Goal: Information Seeking & Learning: Learn about a topic

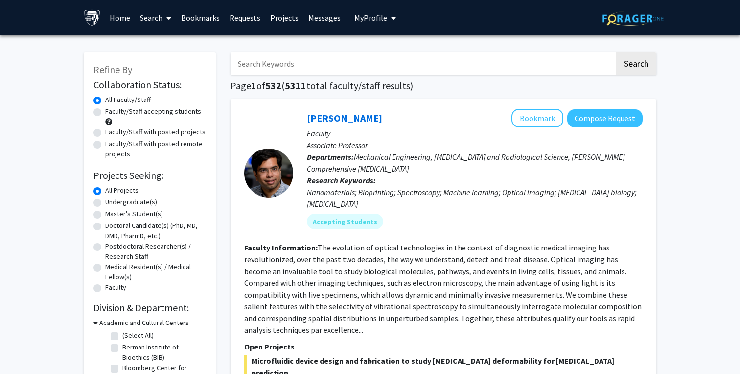
click at [347, 73] on input "Search Keywords" at bounding box center [423, 63] width 384 height 23
click at [616, 52] on button "Search" at bounding box center [636, 63] width 40 height 23
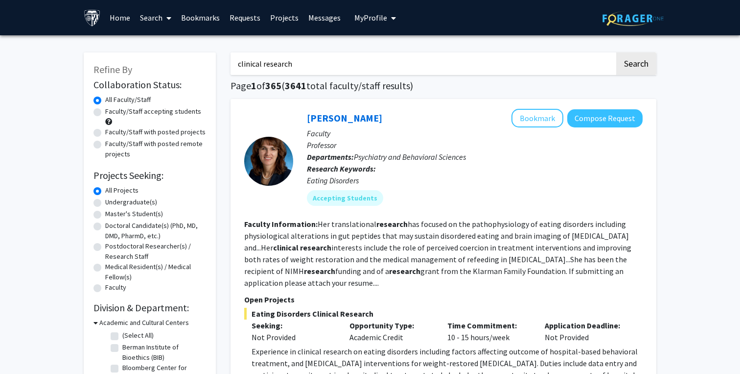
click at [267, 66] on input "clinical research" at bounding box center [423, 63] width 384 height 23
type input "clinical"
click at [616, 52] on button "Search" at bounding box center [636, 63] width 40 height 23
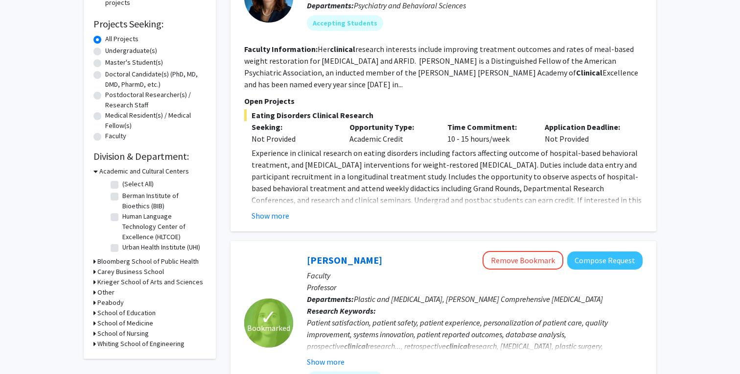
scroll to position [180, 0]
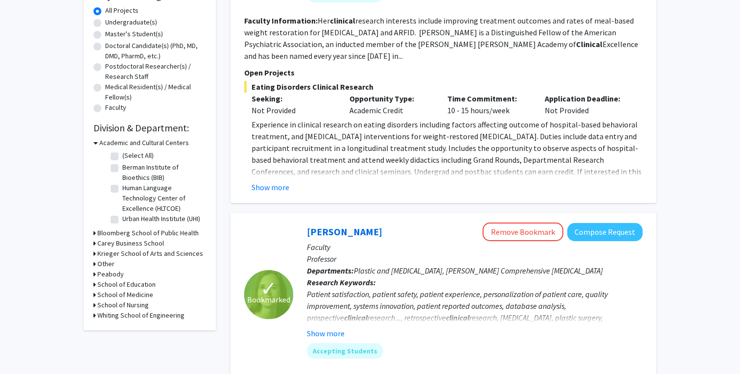
click at [110, 298] on h3 "School of Medicine" at bounding box center [125, 294] width 56 height 10
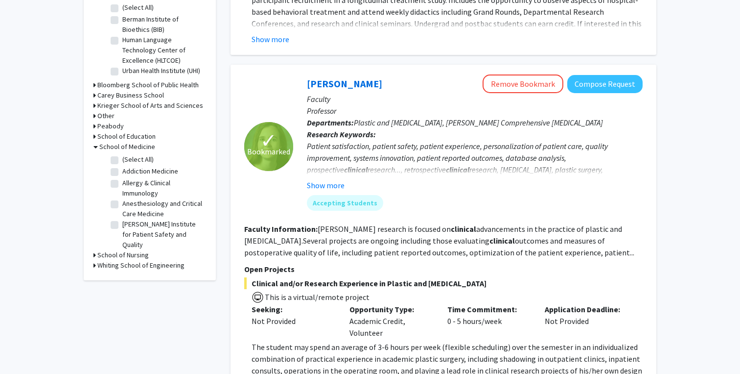
scroll to position [360, 0]
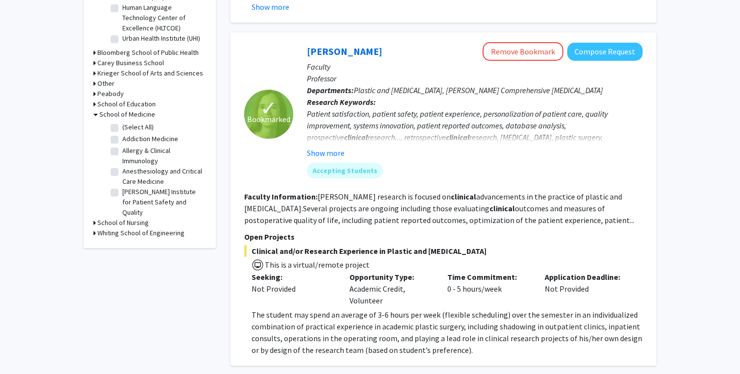
click at [122, 130] on label "(Select All)" at bounding box center [137, 127] width 31 height 10
click at [122, 128] on input "(Select All)" at bounding box center [125, 125] width 6 height 6
checkbox input "true"
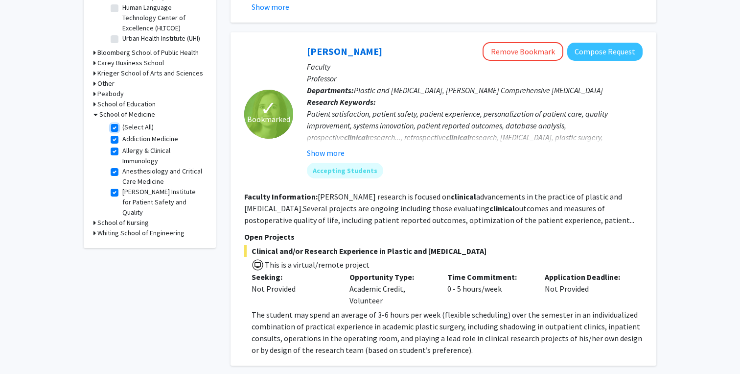
checkbox input "true"
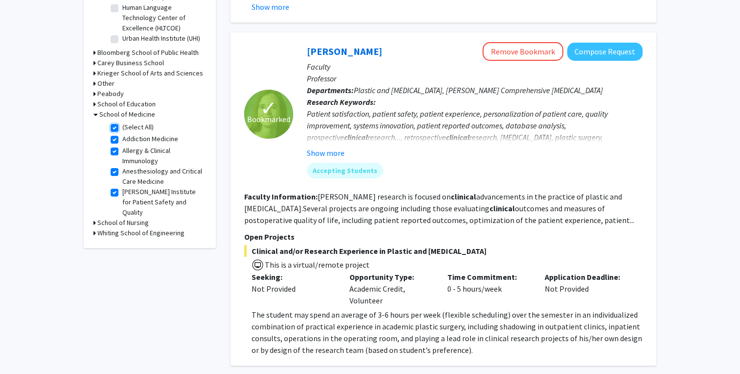
checkbox input "true"
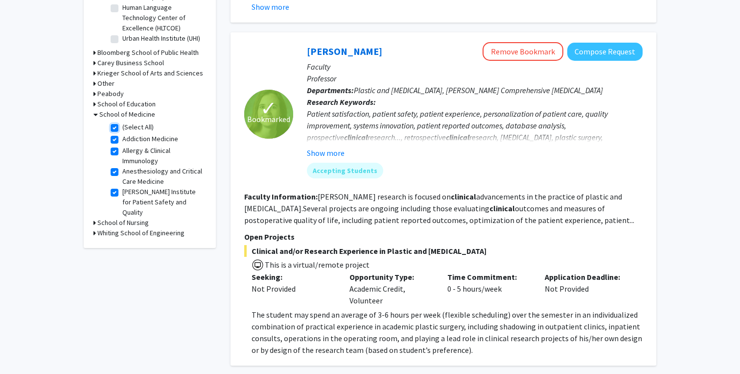
checkbox input "true"
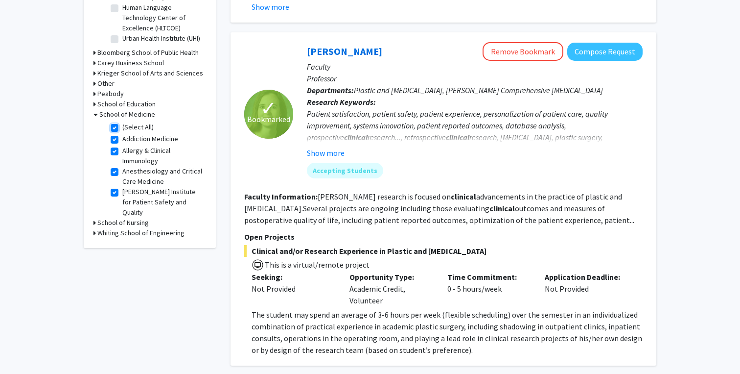
checkbox input "true"
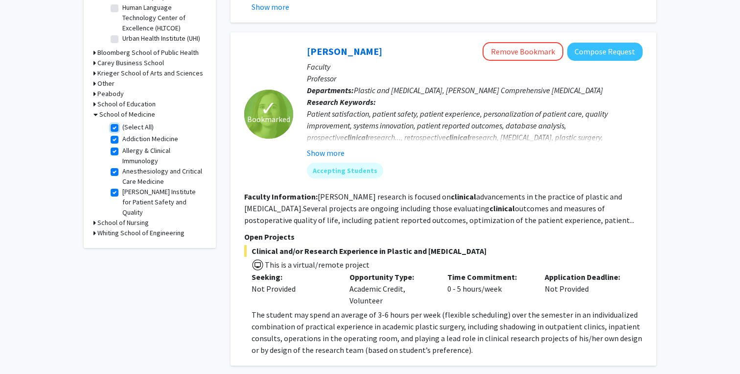
checkbox input "true"
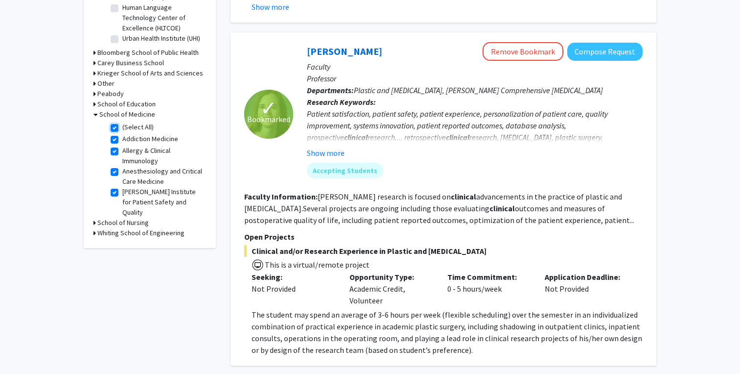
checkbox input "true"
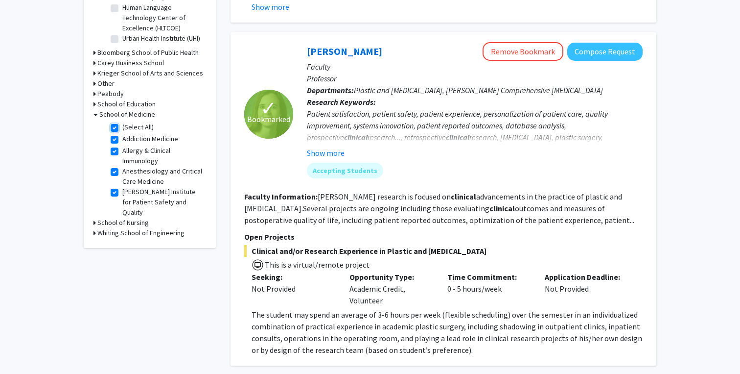
checkbox input "true"
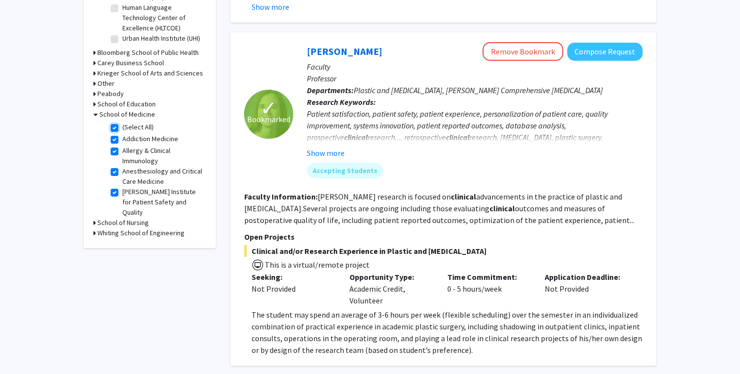
checkbox input "true"
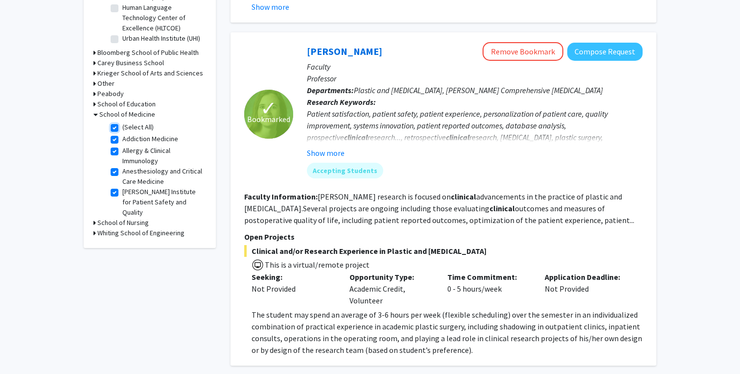
checkbox input "true"
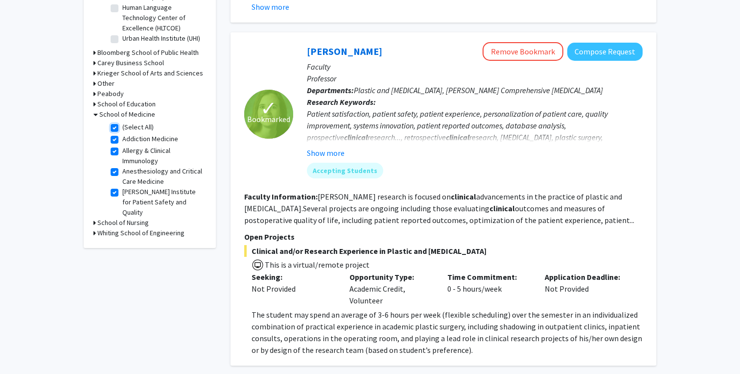
checkbox input "true"
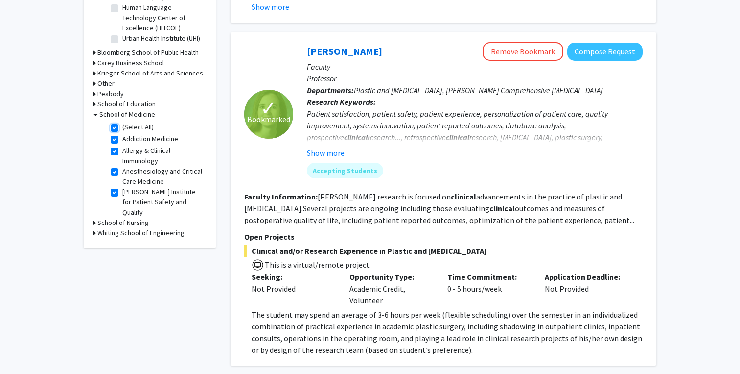
checkbox input "true"
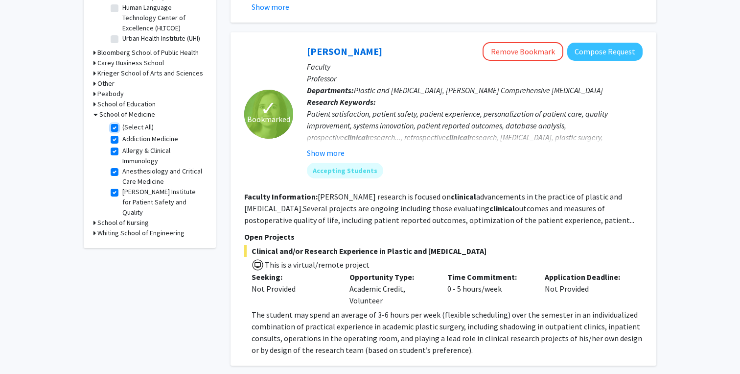
checkbox input "true"
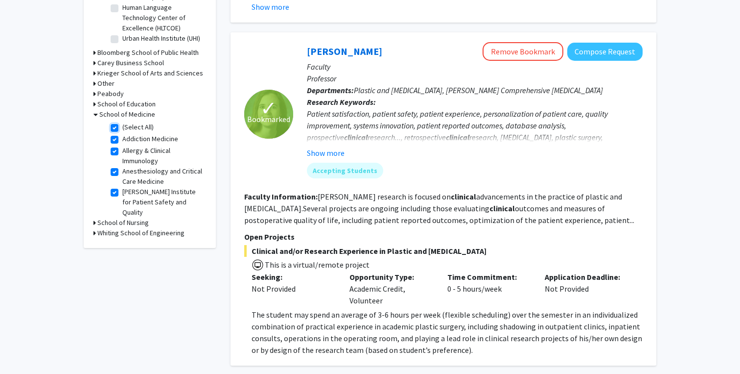
checkbox input "true"
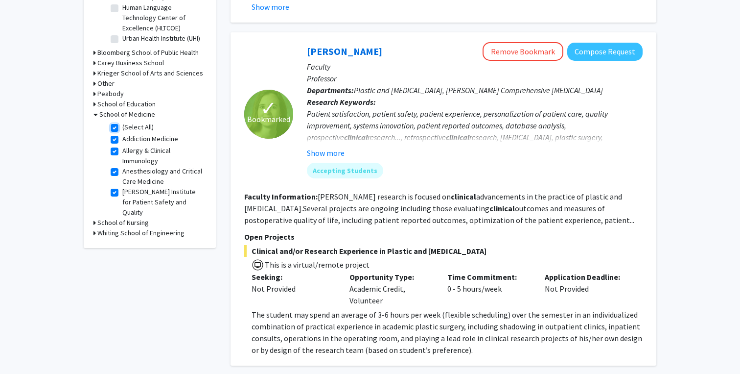
checkbox input "true"
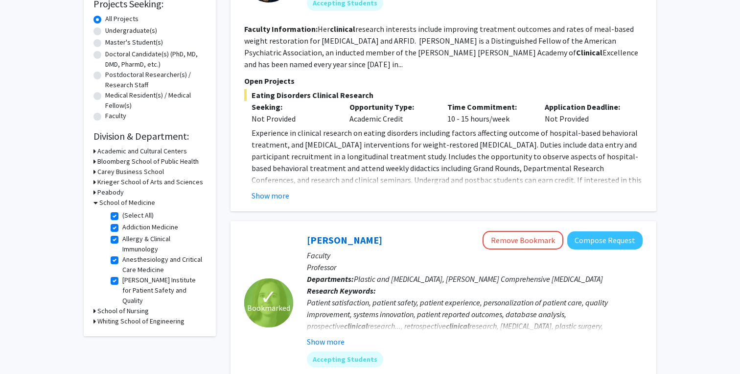
click at [118, 215] on fg-checkbox "(Select All) (Select All)" at bounding box center [157, 216] width 93 height 12
click at [122, 216] on label "(Select All)" at bounding box center [137, 215] width 31 height 10
click at [122, 216] on input "(Select All)" at bounding box center [125, 213] width 6 height 6
checkbox input "false"
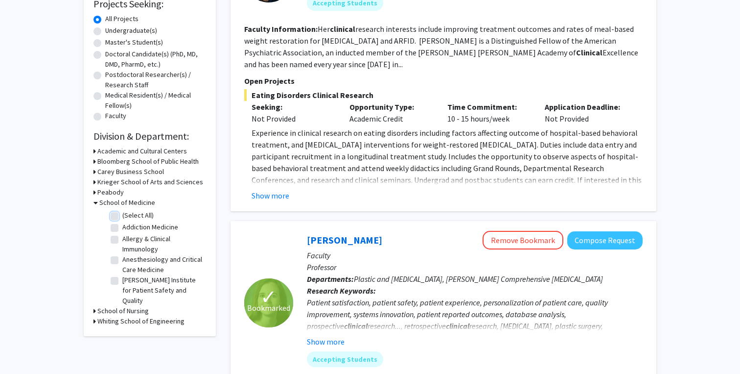
checkbox input "false"
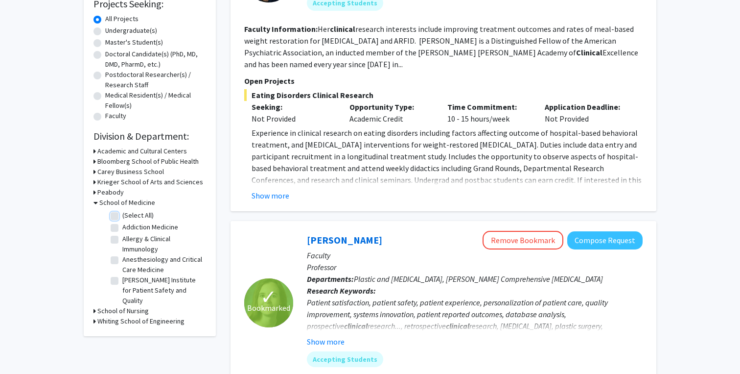
checkbox input "false"
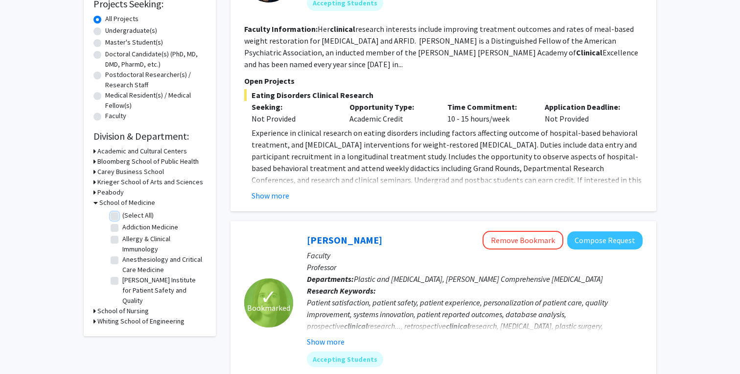
checkbox input "false"
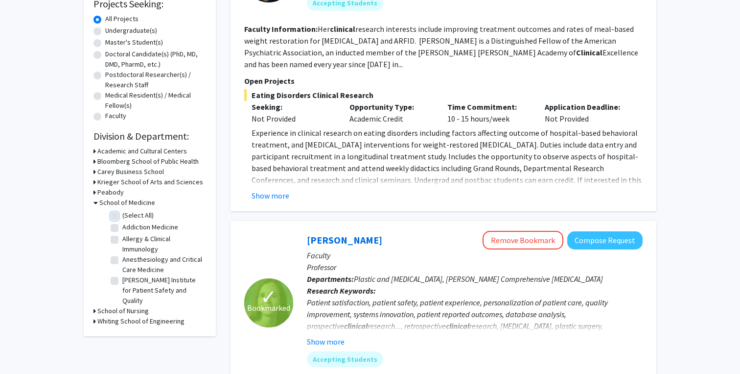
checkbox input "false"
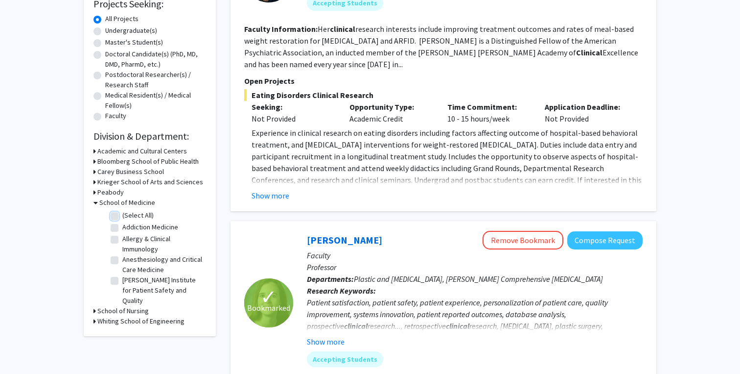
checkbox input "false"
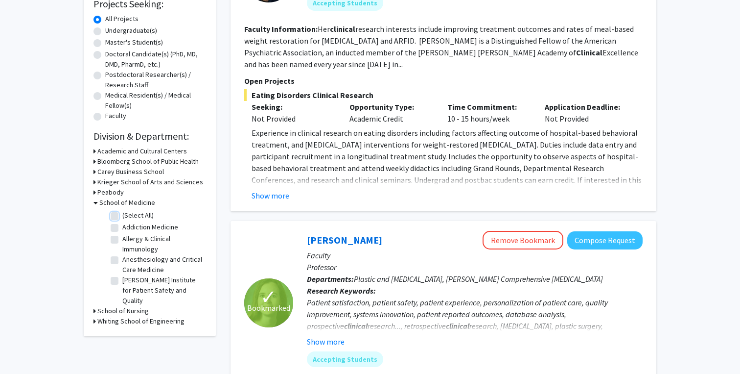
checkbox input "false"
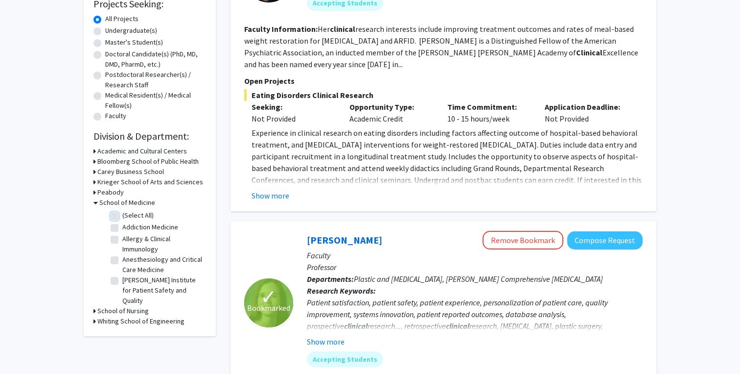
checkbox input "false"
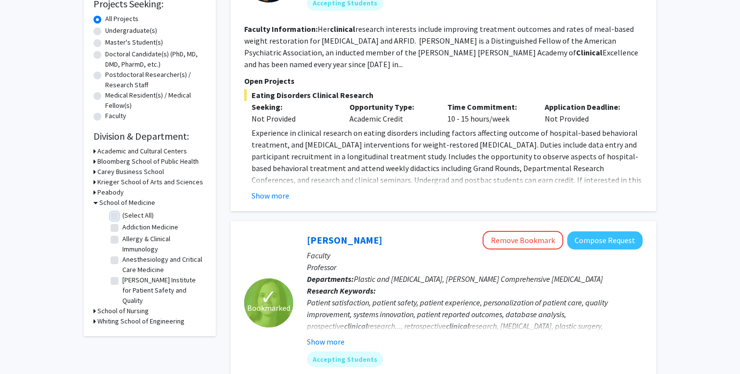
checkbox input "false"
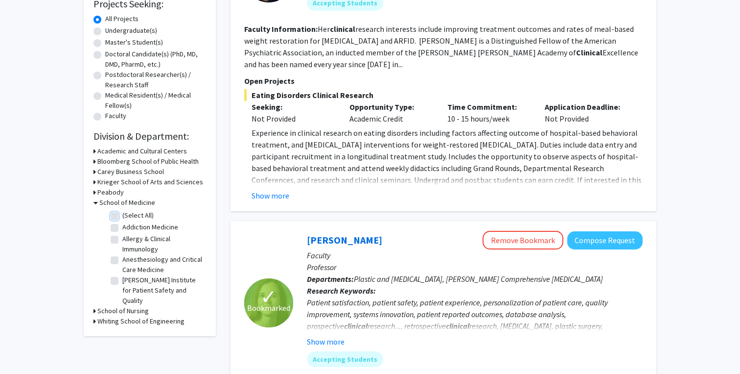
checkbox input "false"
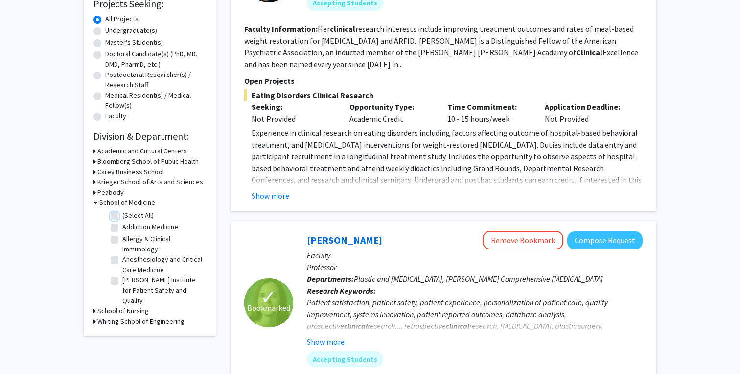
checkbox input "false"
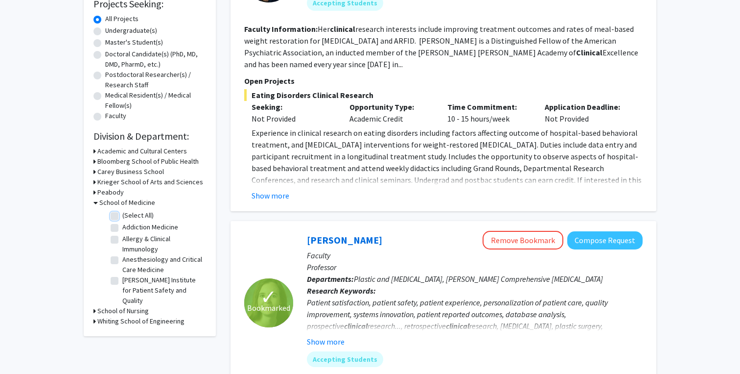
checkbox input "false"
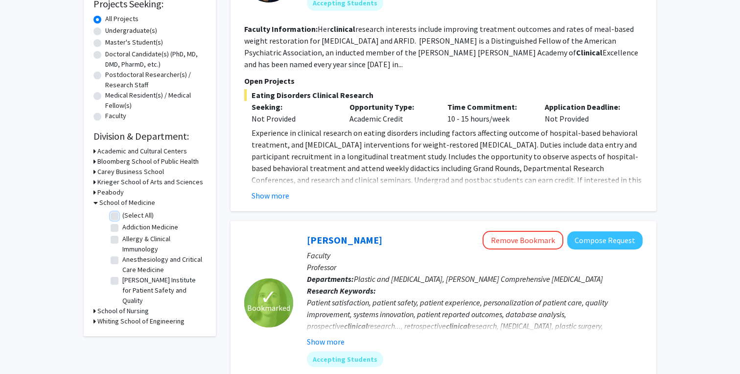
checkbox input "false"
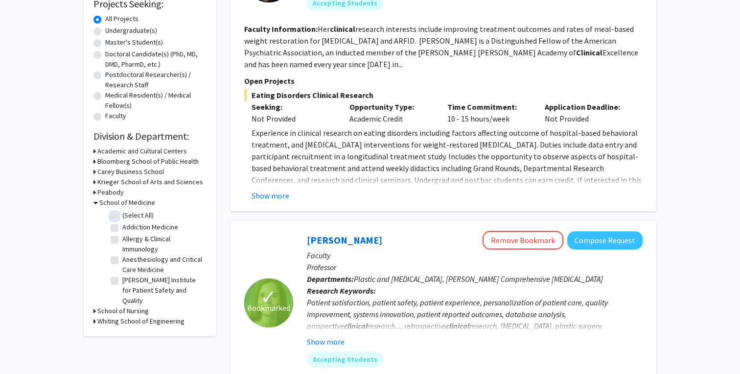
checkbox input "false"
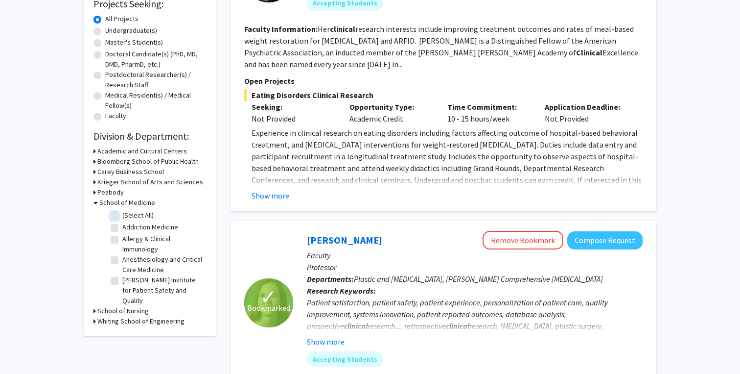
checkbox input "false"
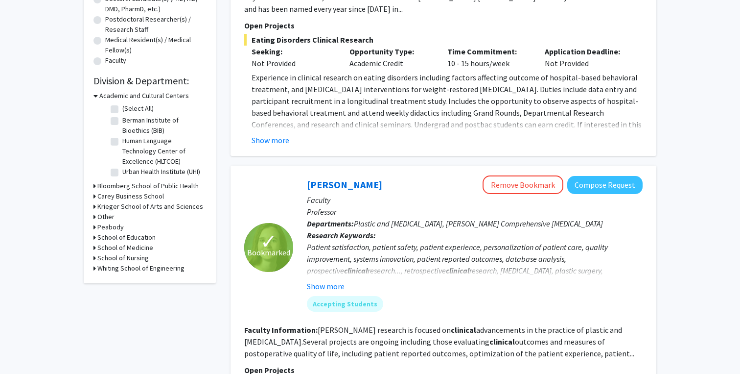
scroll to position [227, 0]
click at [110, 247] on h3 "School of Medicine" at bounding box center [125, 247] width 56 height 10
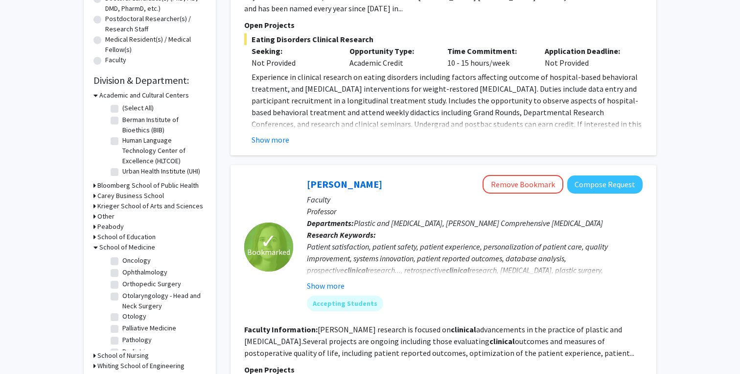
scroll to position [794, 0]
click at [122, 345] on label "Pediatrics" at bounding box center [137, 350] width 30 height 10
click at [122, 345] on input "Pediatrics" at bounding box center [125, 348] width 6 height 6
checkbox input "true"
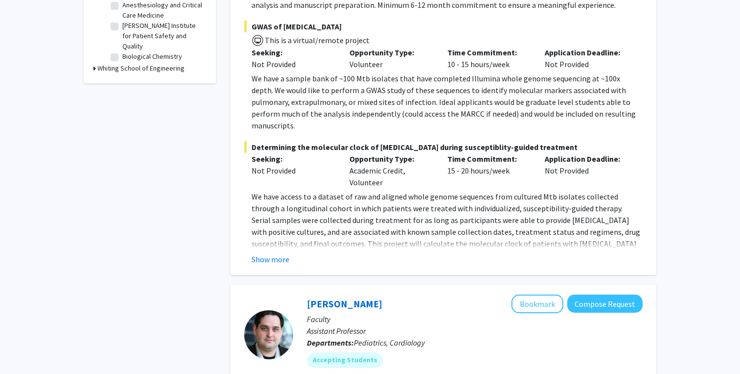
scroll to position [394, 0]
